Goal: Task Accomplishment & Management: Manage account settings

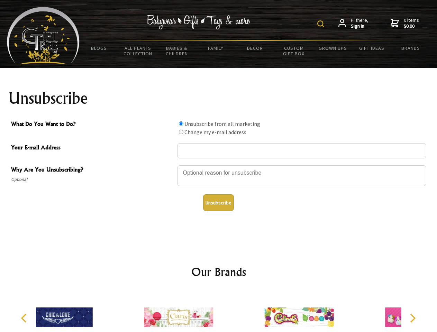
click at [322, 24] on img at bounding box center [321, 23] width 7 height 7
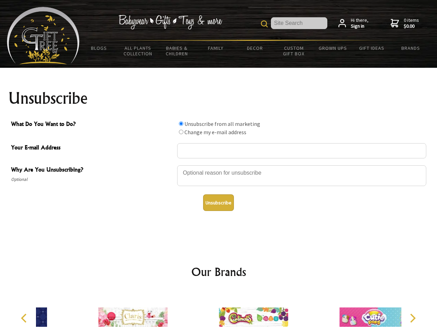
click at [219, 165] on div at bounding box center [301, 177] width 249 height 24
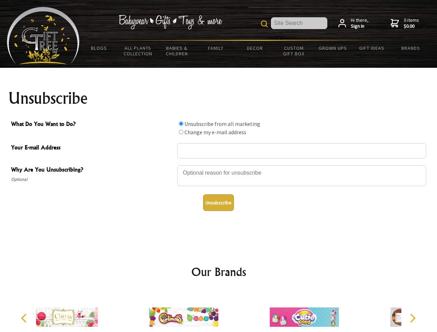
click at [181, 124] on input "What Do You Want to Do?" at bounding box center [181, 124] width 5 height 5
click at [181, 132] on input "What Do You Want to Do?" at bounding box center [181, 132] width 5 height 5
radio input "true"
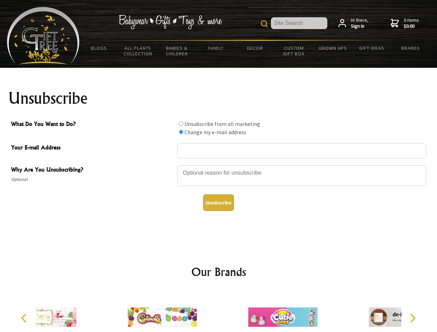
click at [218, 203] on button "Unsubscribe" at bounding box center [218, 203] width 31 height 17
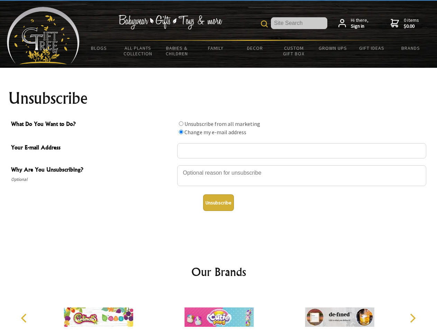
click at [219, 312] on img at bounding box center [219, 318] width 69 height 52
click at [25, 319] on icon "Previous" at bounding box center [24, 318] width 9 height 9
click at [413, 319] on icon "Next" at bounding box center [412, 318] width 9 height 9
